Goal: Task Accomplishment & Management: Use online tool/utility

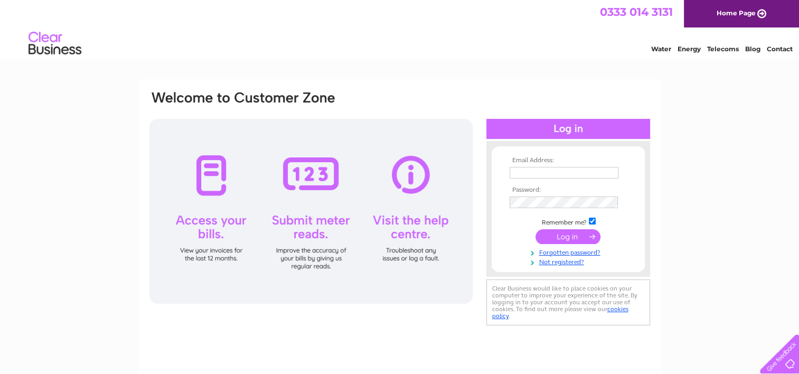
type input "[PERSON_NAME][EMAIL_ADDRESS][DOMAIN_NAME]"
click at [571, 235] on input "submit" at bounding box center [568, 236] width 65 height 15
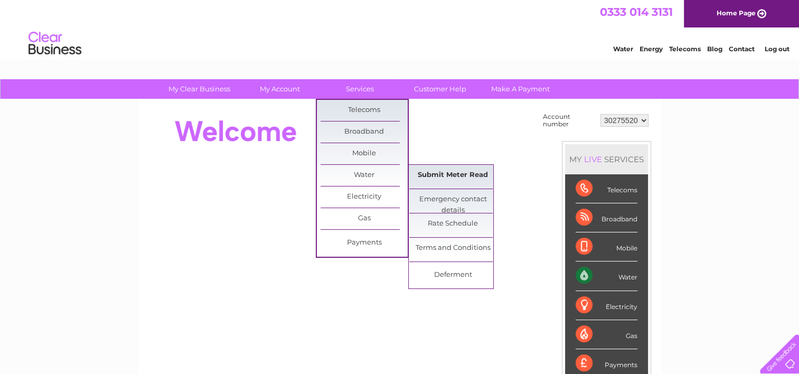
click at [426, 171] on link "Submit Meter Read" at bounding box center [452, 175] width 87 height 21
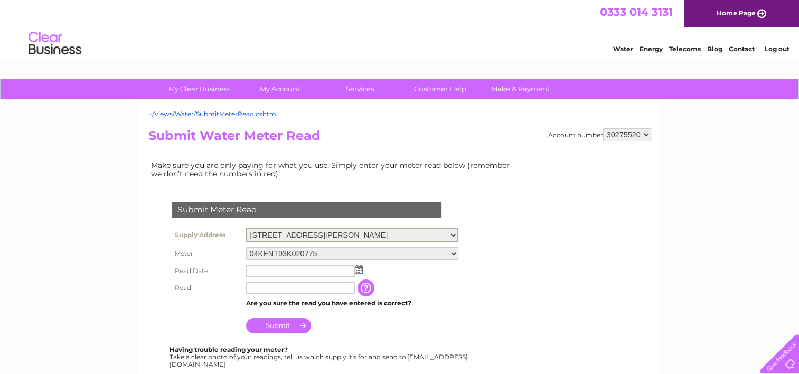
click at [459, 234] on select "Unit 3, Telford Square, Telford Square, Houstoun Industrial Estate, Livingston,…" at bounding box center [352, 235] width 212 height 14
select select "427121"
click at [246, 228] on select "Unit 3, Telford Square, Telford Square, Houstoun Industrial Estate, Livingston,…" at bounding box center [352, 235] width 212 height 14
click at [358, 269] on img at bounding box center [359, 268] width 8 height 8
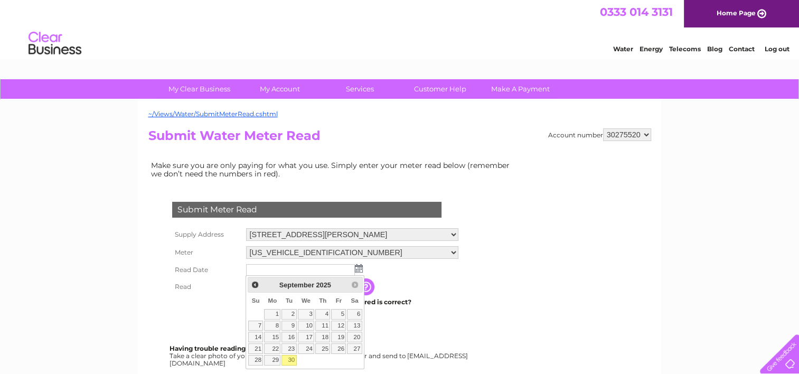
click at [290, 359] on link "30" at bounding box center [289, 360] width 15 height 11
type input "[DATE]"
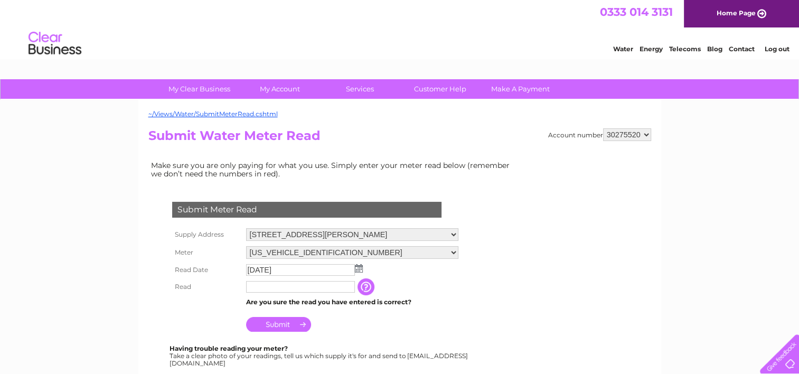
click at [279, 285] on input "text" at bounding box center [300, 287] width 109 height 12
type input "03696"
click at [280, 323] on input "Submit" at bounding box center [278, 324] width 65 height 15
